Goal: Information Seeking & Learning: Find specific fact

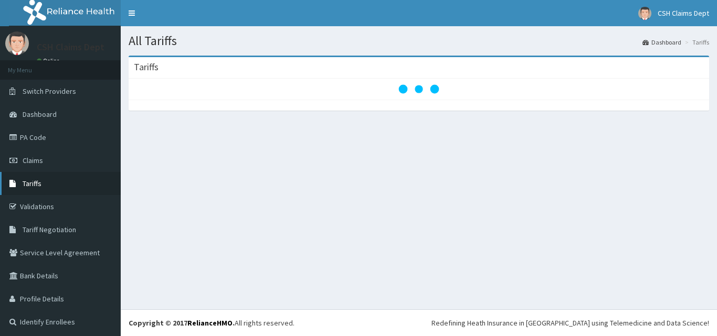
click at [44, 178] on link "Tariffs" at bounding box center [60, 183] width 121 height 23
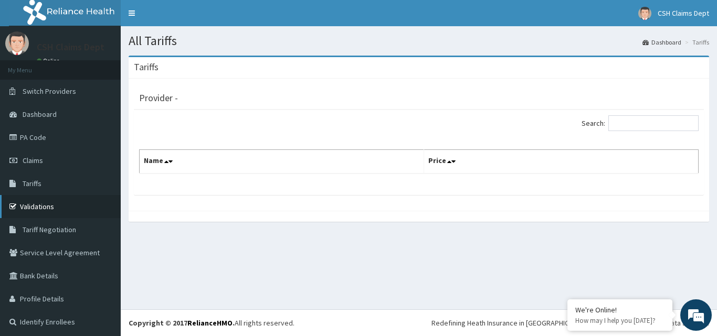
click at [46, 206] on link "Validations" at bounding box center [60, 206] width 121 height 23
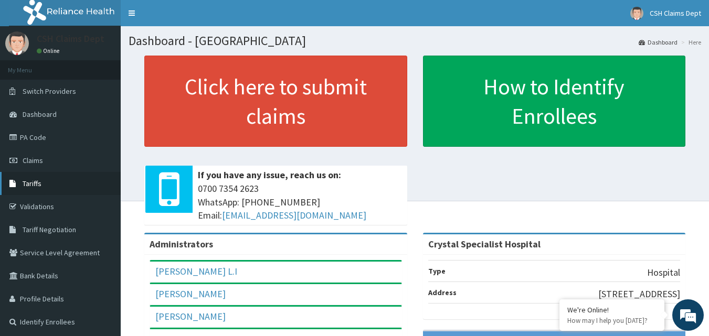
click at [60, 187] on link "Tariffs" at bounding box center [60, 183] width 121 height 23
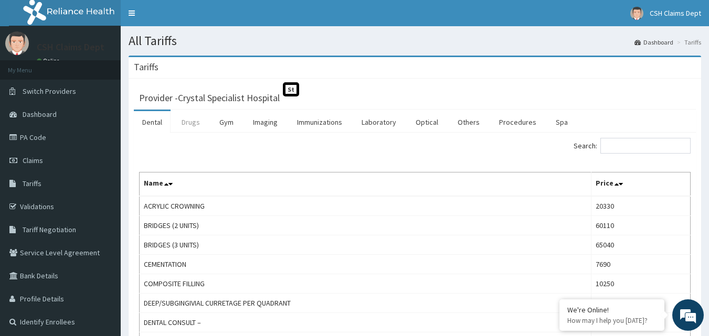
click at [198, 123] on link "Drugs" at bounding box center [190, 122] width 35 height 22
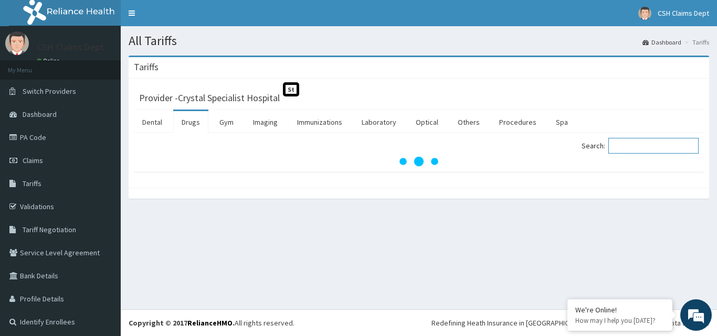
click at [627, 145] on input "Search:" at bounding box center [653, 146] width 90 height 16
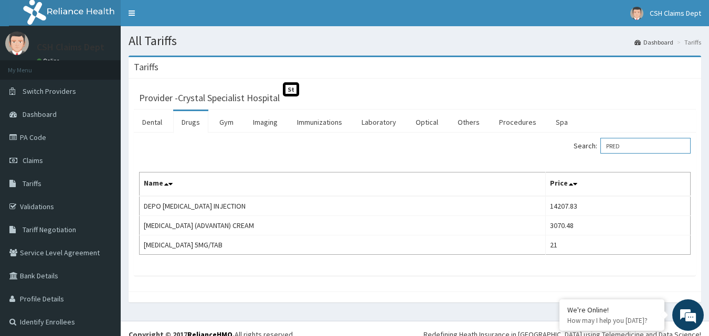
drag, startPoint x: 641, startPoint y: 144, endPoint x: 590, endPoint y: 142, distance: 51.0
click at [590, 142] on label "Search: PRED" at bounding box center [632, 146] width 117 height 16
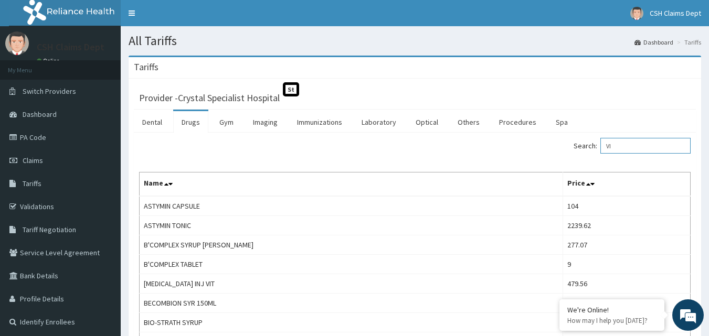
type input "V"
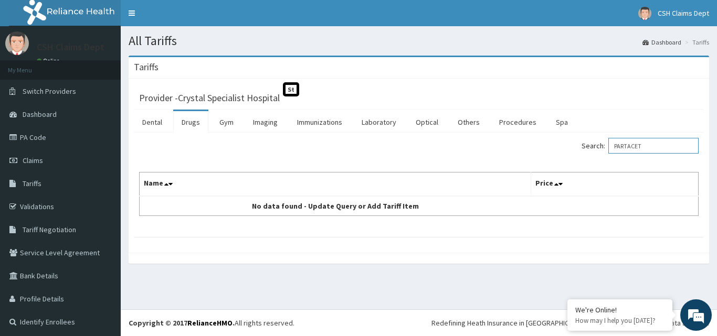
click at [628, 145] on input "PARTACET" at bounding box center [653, 146] width 90 height 16
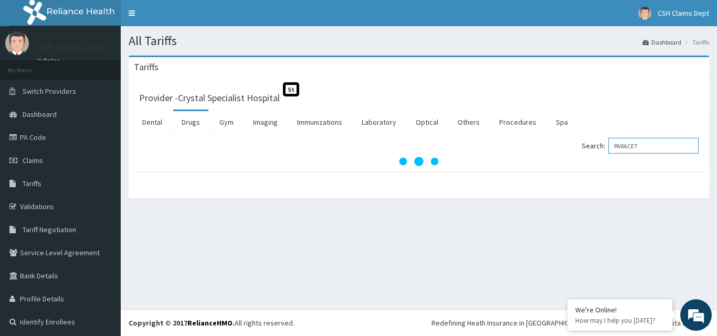
click at [644, 149] on input "PARACET" at bounding box center [653, 146] width 90 height 16
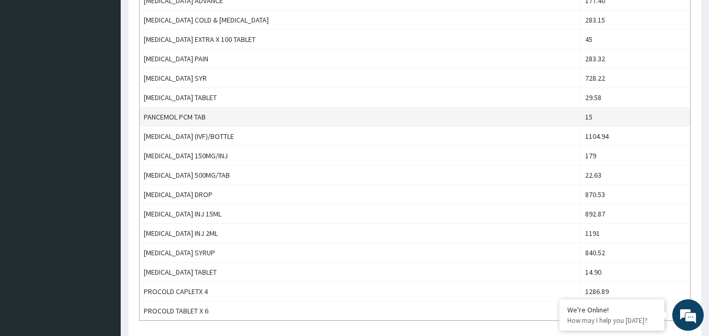
scroll to position [735, 0]
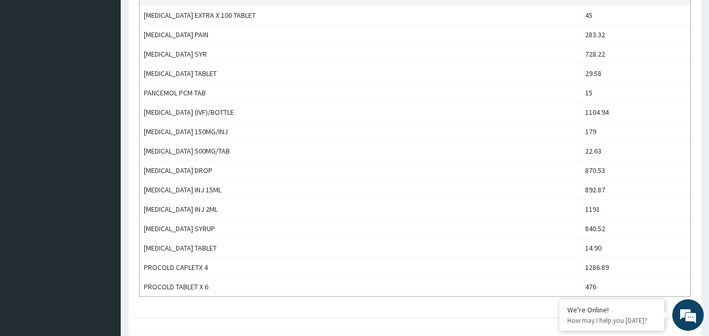
type input "PARACET"
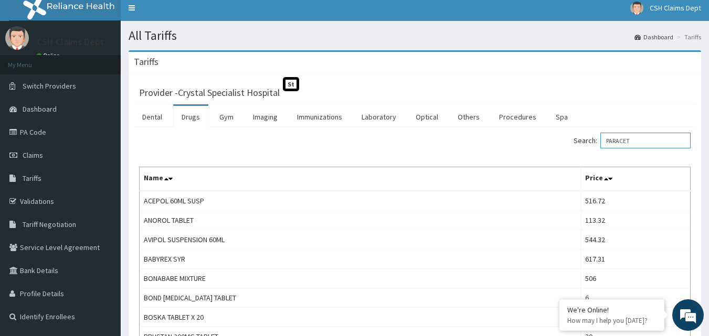
scroll to position [0, 0]
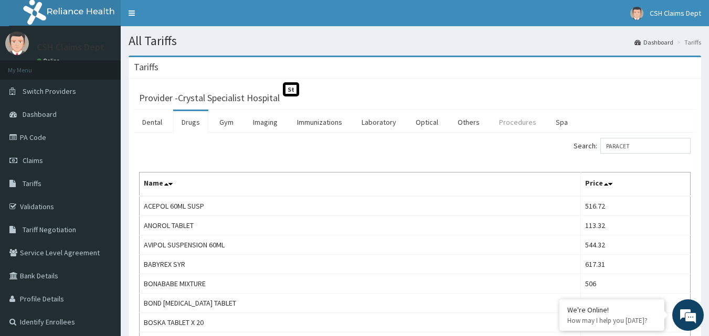
click at [511, 122] on link "Procedures" at bounding box center [518, 122] width 54 height 22
